Goal: Information Seeking & Learning: Check status

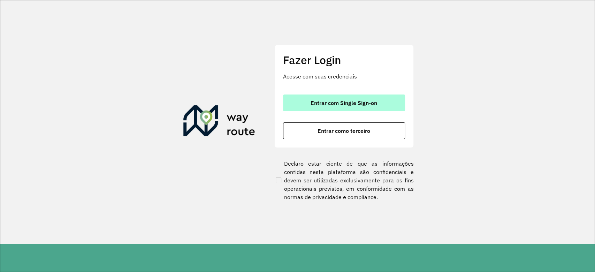
click at [373, 103] on span "Entrar com Single Sign-on" at bounding box center [344, 103] width 67 height 6
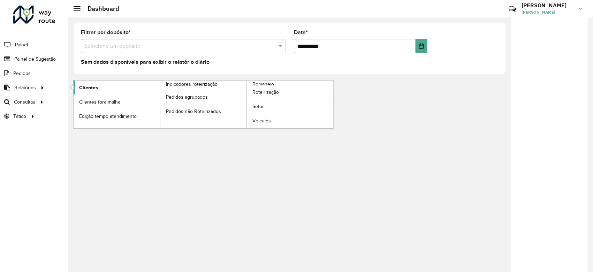
click at [98, 88] on link "Clientes" at bounding box center [117, 88] width 86 height 14
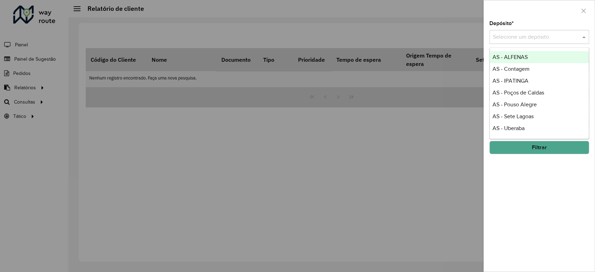
click at [535, 30] on div "Selecione um depósito" at bounding box center [540, 37] width 100 height 14
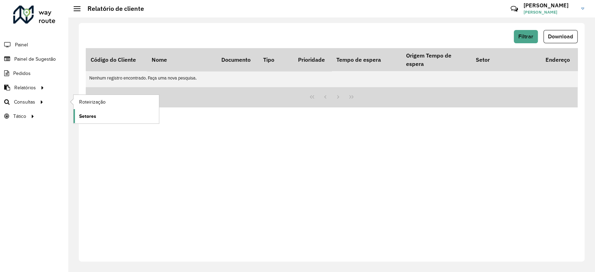
click at [125, 114] on link "Setores" at bounding box center [116, 116] width 85 height 14
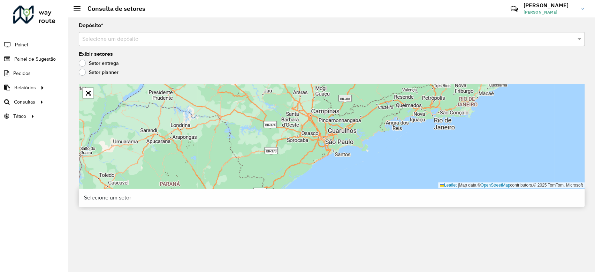
click at [147, 40] on input "text" at bounding box center [324, 39] width 485 height 8
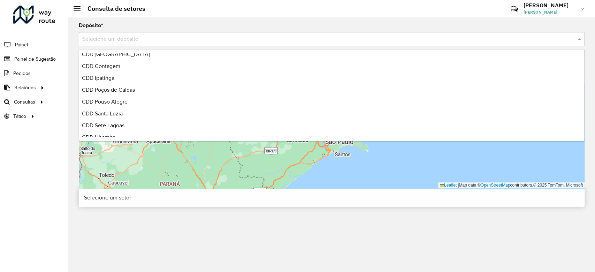
scroll to position [165, 0]
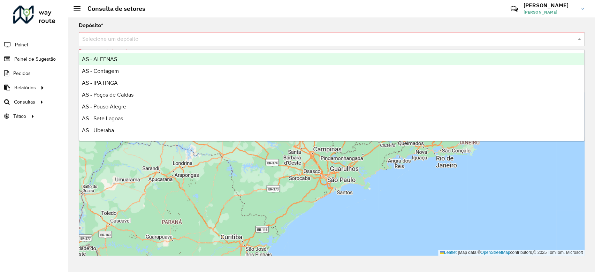
click at [109, 45] on div "Selecione um depósito" at bounding box center [332, 39] width 506 height 14
click at [121, 63] on div "AS - ALFENAS" at bounding box center [331, 59] width 505 height 12
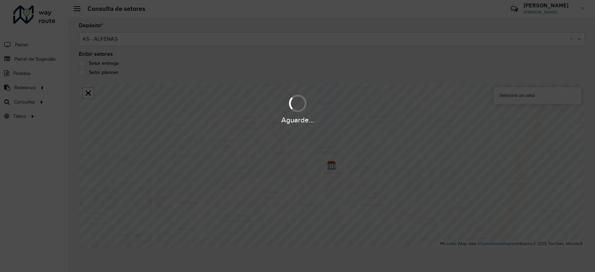
click at [144, 41] on div "Aguarde..." at bounding box center [297, 136] width 595 height 272
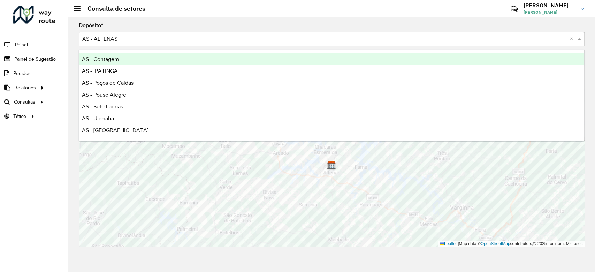
click at [146, 41] on input "text" at bounding box center [324, 39] width 485 height 8
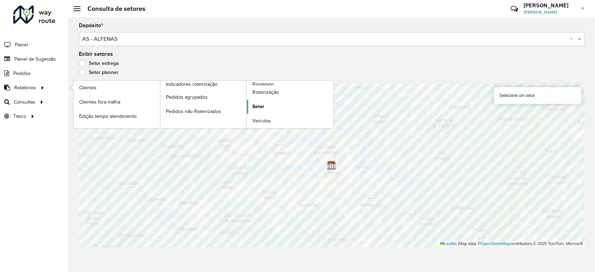
click at [280, 107] on link "Setor" at bounding box center [290, 107] width 86 height 14
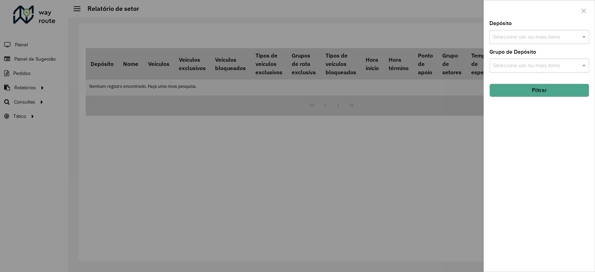
click at [532, 36] on input "text" at bounding box center [535, 37] width 89 height 8
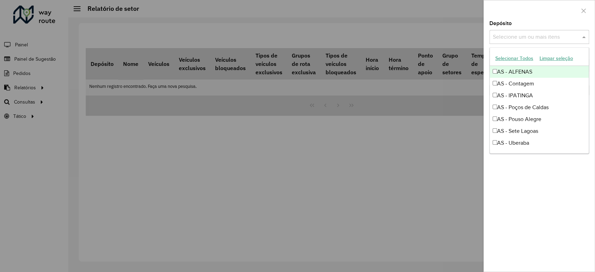
click at [508, 60] on button "Selecionar Todos" at bounding box center [514, 58] width 44 height 11
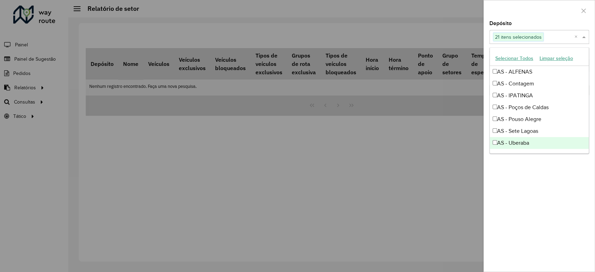
click at [524, 178] on div "Depósito Selecione um ou mais itens 21 itens selecionados × Grupo de Depósito S…" at bounding box center [539, 146] width 111 height 251
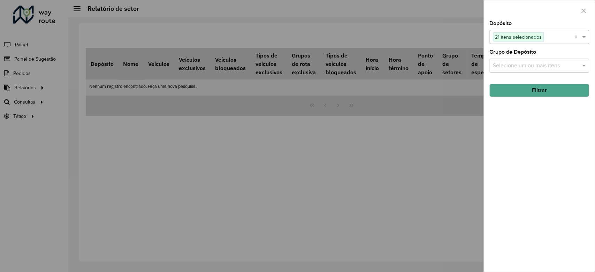
click at [526, 62] on input "text" at bounding box center [535, 66] width 89 height 8
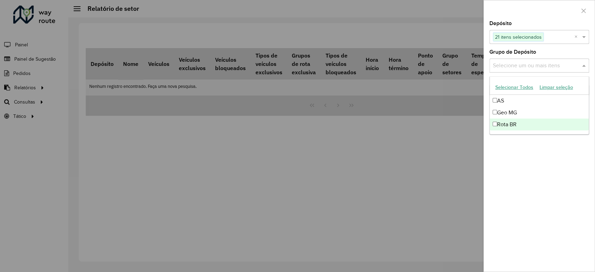
click at [530, 153] on div "Depósito Selecione um ou mais itens 21 itens selecionados × Grupo de Depósito S…" at bounding box center [539, 146] width 111 height 251
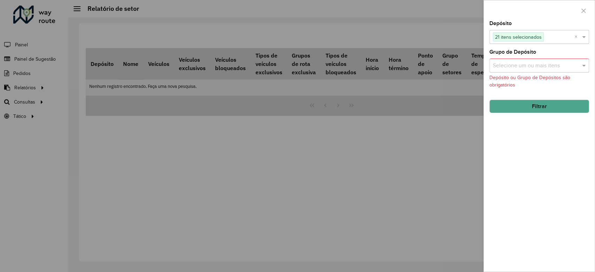
click at [535, 100] on button "Filtrar" at bounding box center [540, 106] width 100 height 13
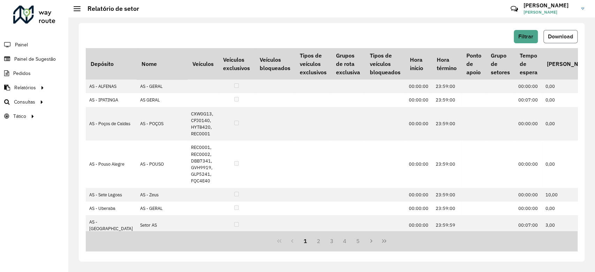
click at [569, 39] on span "Download" at bounding box center [560, 36] width 25 height 6
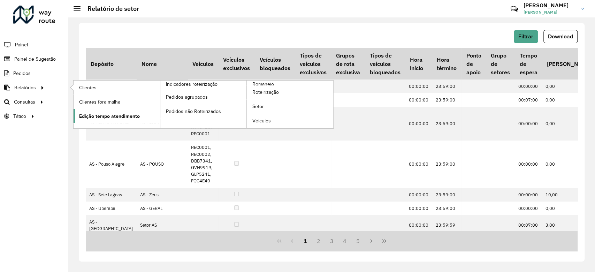
click at [135, 113] on span "Edição tempo atendimento" at bounding box center [109, 116] width 61 height 7
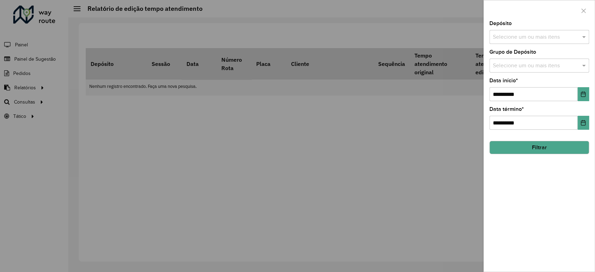
click at [511, 37] on input "text" at bounding box center [535, 37] width 89 height 8
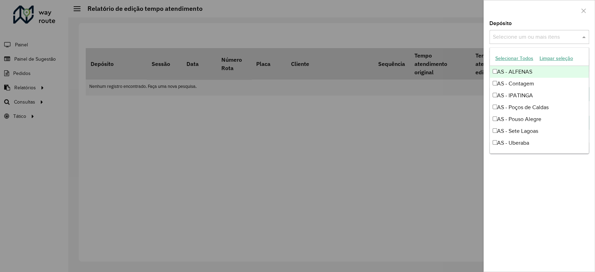
click at [288, 125] on div at bounding box center [297, 136] width 595 height 272
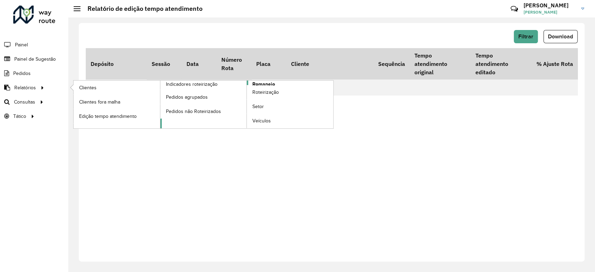
click at [266, 84] on span "Romaneio" at bounding box center [264, 84] width 23 height 7
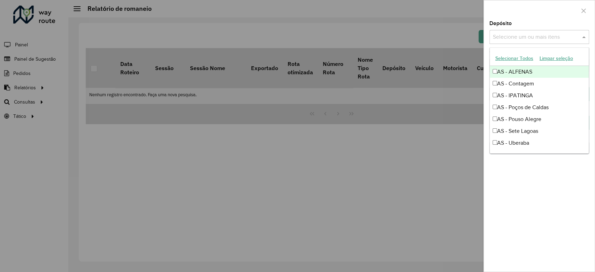
click at [526, 39] on input "text" at bounding box center [535, 37] width 89 height 8
click at [558, 26] on div "Depósito Selecione um ou mais itens" at bounding box center [540, 32] width 100 height 23
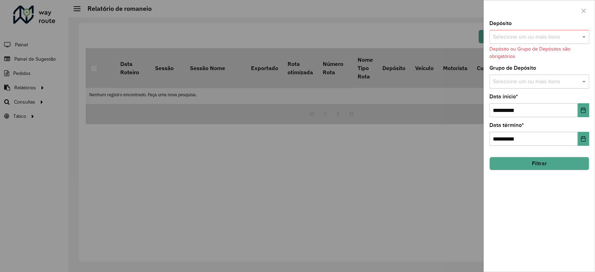
click at [139, 65] on div at bounding box center [297, 136] width 595 height 272
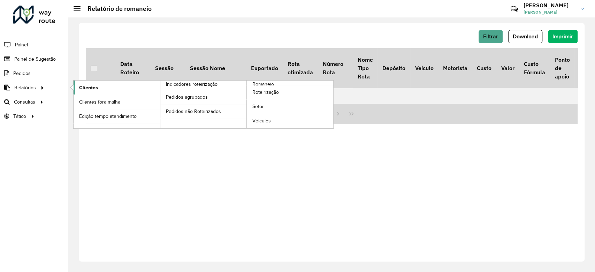
click at [93, 88] on span "Clientes" at bounding box center [88, 87] width 19 height 7
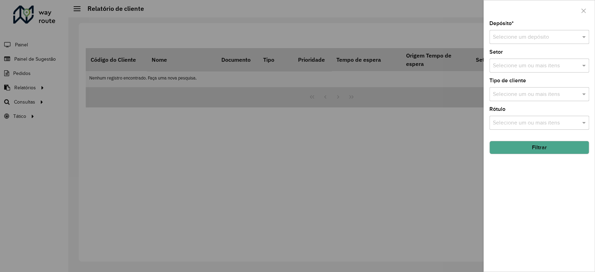
click at [519, 36] on input "text" at bounding box center [532, 37] width 79 height 8
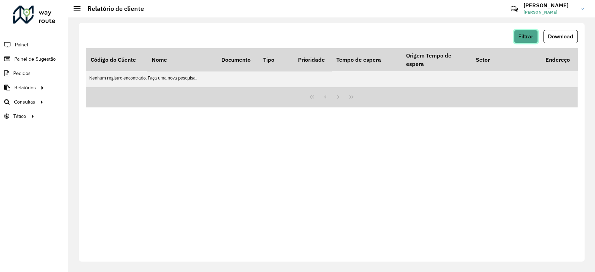
click at [528, 37] on span "Filtrar" at bounding box center [526, 36] width 15 height 6
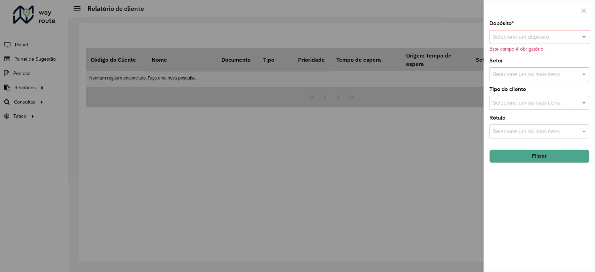
click at [521, 38] on input "text" at bounding box center [532, 37] width 79 height 8
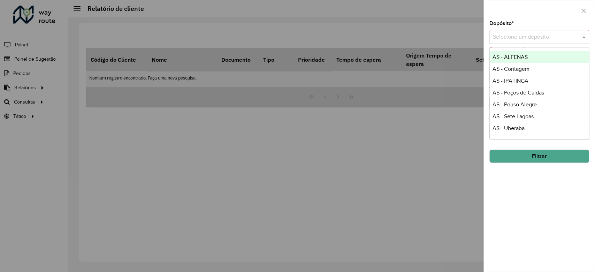
click at [521, 56] on span "AS - ALFENAS" at bounding box center [510, 57] width 35 height 6
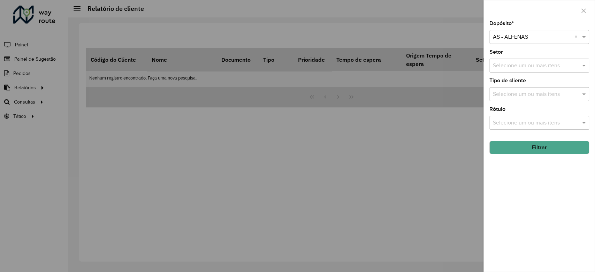
click at [527, 43] on div "Selecione um depósito × AS - ALFENAS ×" at bounding box center [540, 37] width 100 height 14
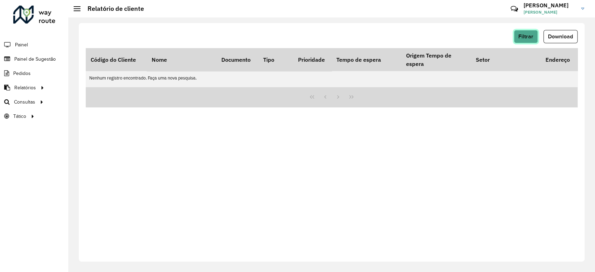
click at [528, 35] on span "Filtrar" at bounding box center [526, 36] width 15 height 6
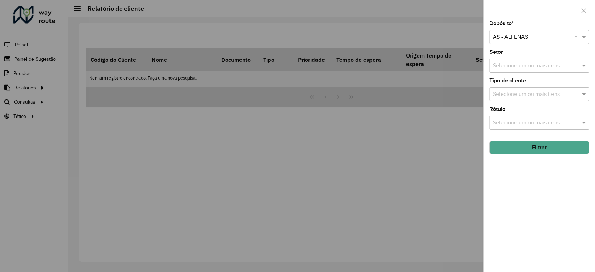
click at [564, 38] on input "text" at bounding box center [532, 37] width 79 height 8
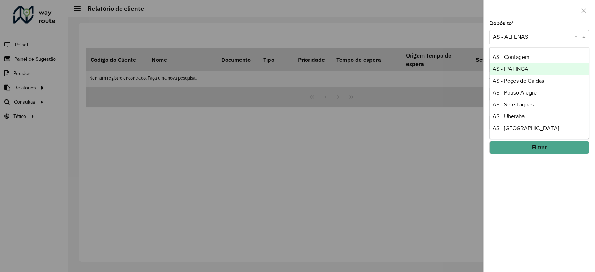
click at [543, 68] on div "AS - IPATINGA" at bounding box center [539, 69] width 99 height 12
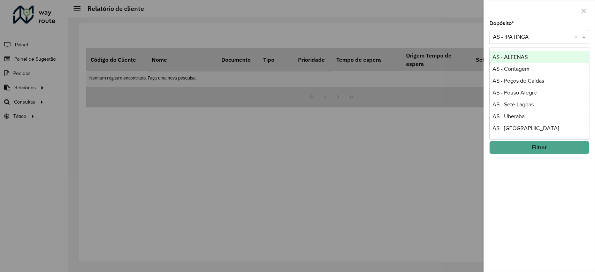
click at [533, 39] on input "text" at bounding box center [532, 37] width 79 height 8
click at [521, 65] on div "AS - Contagem" at bounding box center [539, 69] width 99 height 12
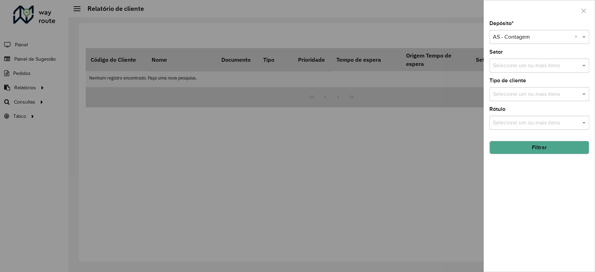
click at [528, 48] on div "Depósito * Selecione um depósito × AS - Contagem × Setor Selecione um ou mais i…" at bounding box center [539, 146] width 111 height 251
click at [528, 40] on input "text" at bounding box center [532, 37] width 79 height 8
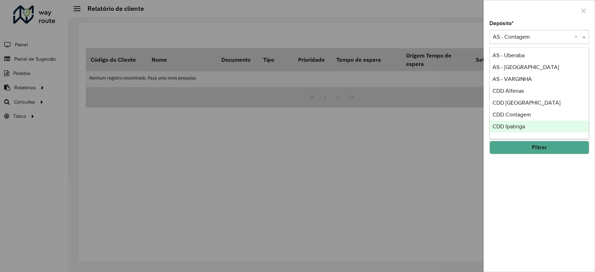
scroll to position [46, 0]
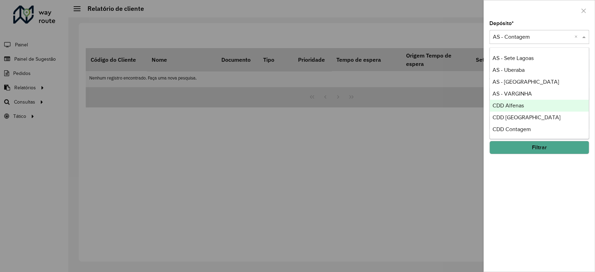
click at [539, 110] on div "CDD Alfenas" at bounding box center [539, 106] width 99 height 12
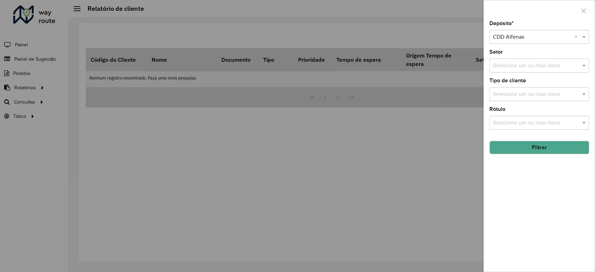
click at [180, 183] on div at bounding box center [297, 136] width 595 height 272
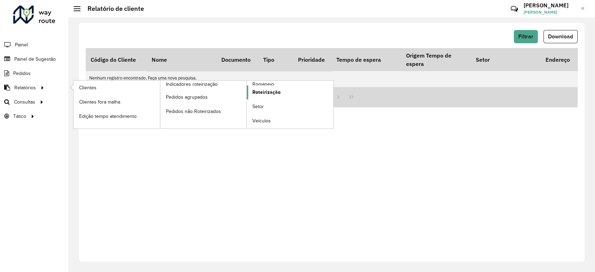
click at [279, 92] on span "Roteirização" at bounding box center [267, 92] width 28 height 7
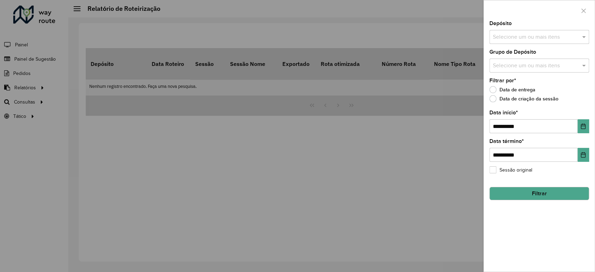
click at [529, 36] on input "text" at bounding box center [535, 37] width 89 height 8
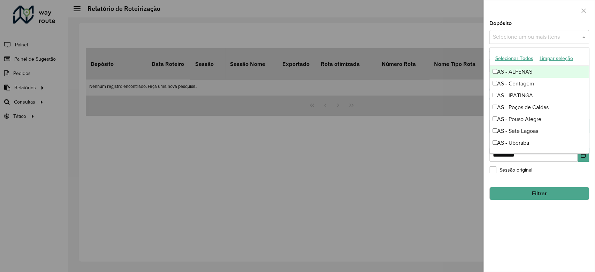
click at [519, 58] on button "Selecionar Todos" at bounding box center [514, 58] width 44 height 11
click at [555, 22] on div "Depósito Selecione um ou mais itens 21 itens selecionados ×" at bounding box center [540, 32] width 100 height 23
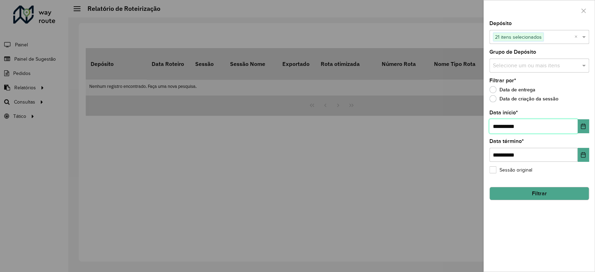
click at [549, 123] on input "**********" at bounding box center [534, 126] width 88 height 14
click at [574, 133] on input "**********" at bounding box center [534, 126] width 88 height 14
click at [580, 129] on button "Choose Date" at bounding box center [584, 126] width 12 height 14
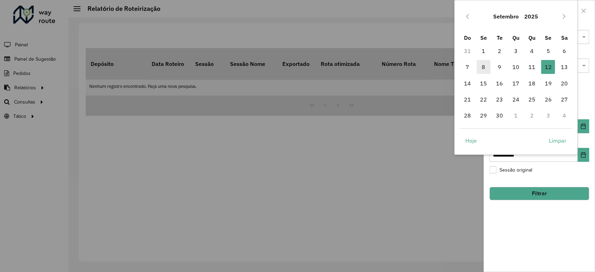
click at [485, 67] on span "8" at bounding box center [484, 67] width 14 height 14
type input "**********"
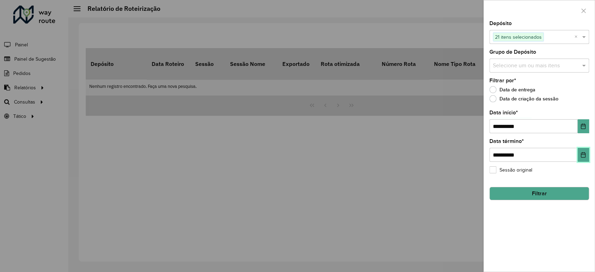
click at [586, 152] on button "Choose Date" at bounding box center [584, 155] width 12 height 14
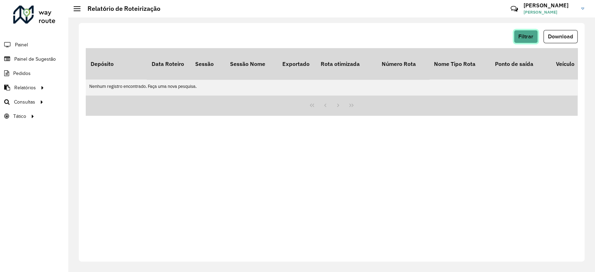
click at [532, 43] on button "Filtrar" at bounding box center [526, 36] width 24 height 13
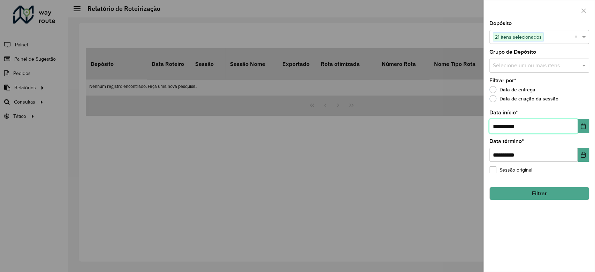
drag, startPoint x: 552, startPoint y: 130, endPoint x: 556, endPoint y: 130, distance: 3.5
click at [553, 130] on input "**********" at bounding box center [534, 126] width 88 height 14
click at [586, 126] on icon "Choose Date" at bounding box center [583, 126] width 5 height 6
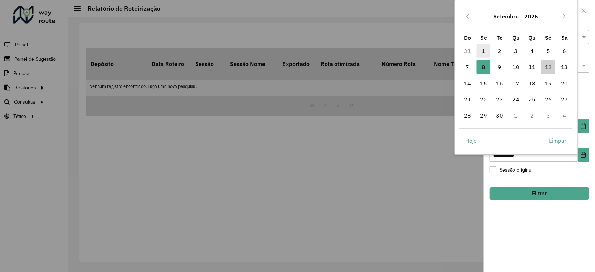
click at [482, 47] on span "1" at bounding box center [484, 51] width 14 height 14
type input "**********"
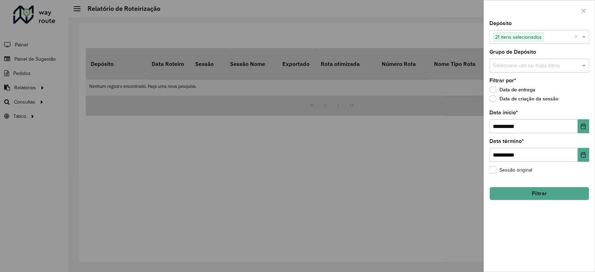
click at [542, 194] on button "Filtrar" at bounding box center [540, 193] width 100 height 13
